Goal: Information Seeking & Learning: Learn about a topic

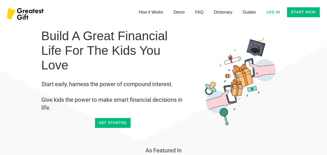
click at [272, 12] on link "Log in" at bounding box center [274, 12] width 20 height 10
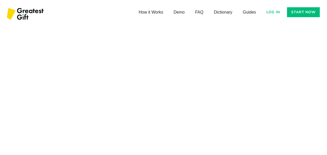
scroll to position [1739, 0]
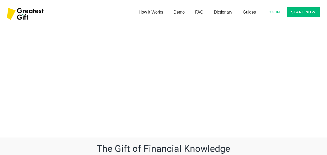
scroll to position [1817, 0]
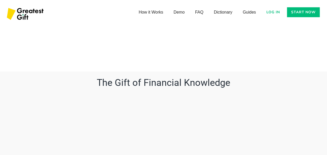
scroll to position [1869, 0]
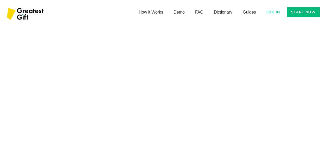
scroll to position [1552, 0]
drag, startPoint x: 238, startPoint y: 70, endPoint x: 193, endPoint y: 29, distance: 60.5
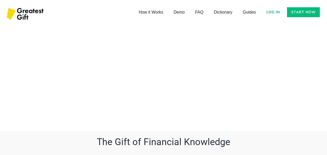
scroll to position [1786, 0]
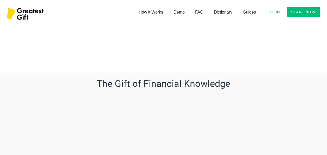
scroll to position [1864, 0]
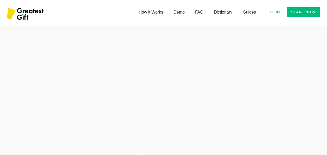
scroll to position [1942, 0]
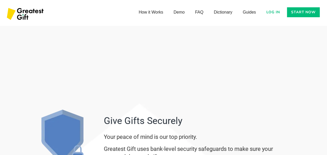
scroll to position [1968, 0]
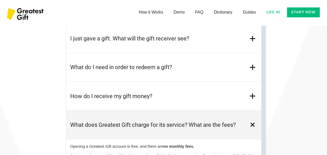
scroll to position [2366, 0]
